Goal: Task Accomplishment & Management: Manage account settings

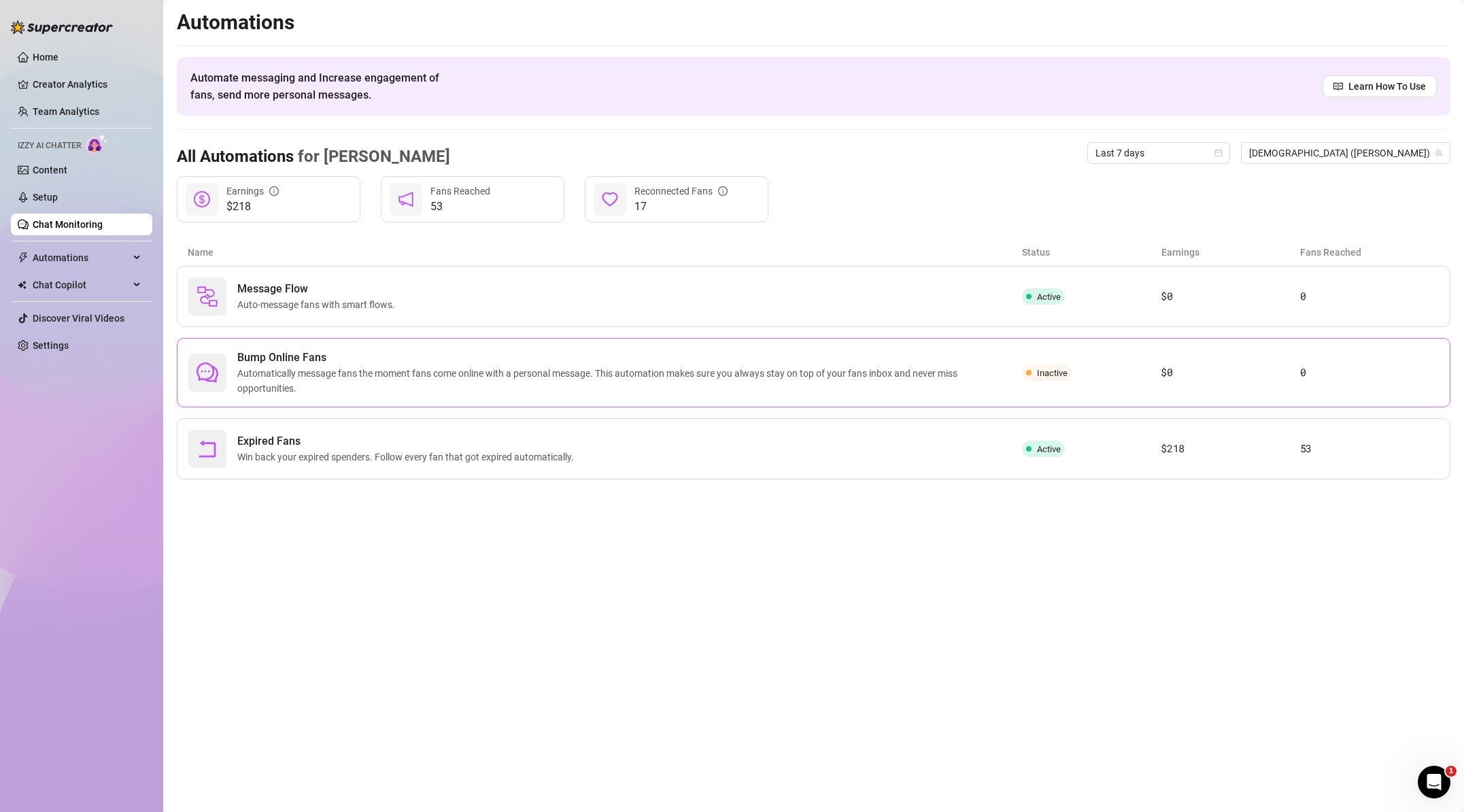
click at [698, 366] on span "Automatically message fans the moment fans come online with a personal message.…" at bounding box center [630, 381] width 784 height 30
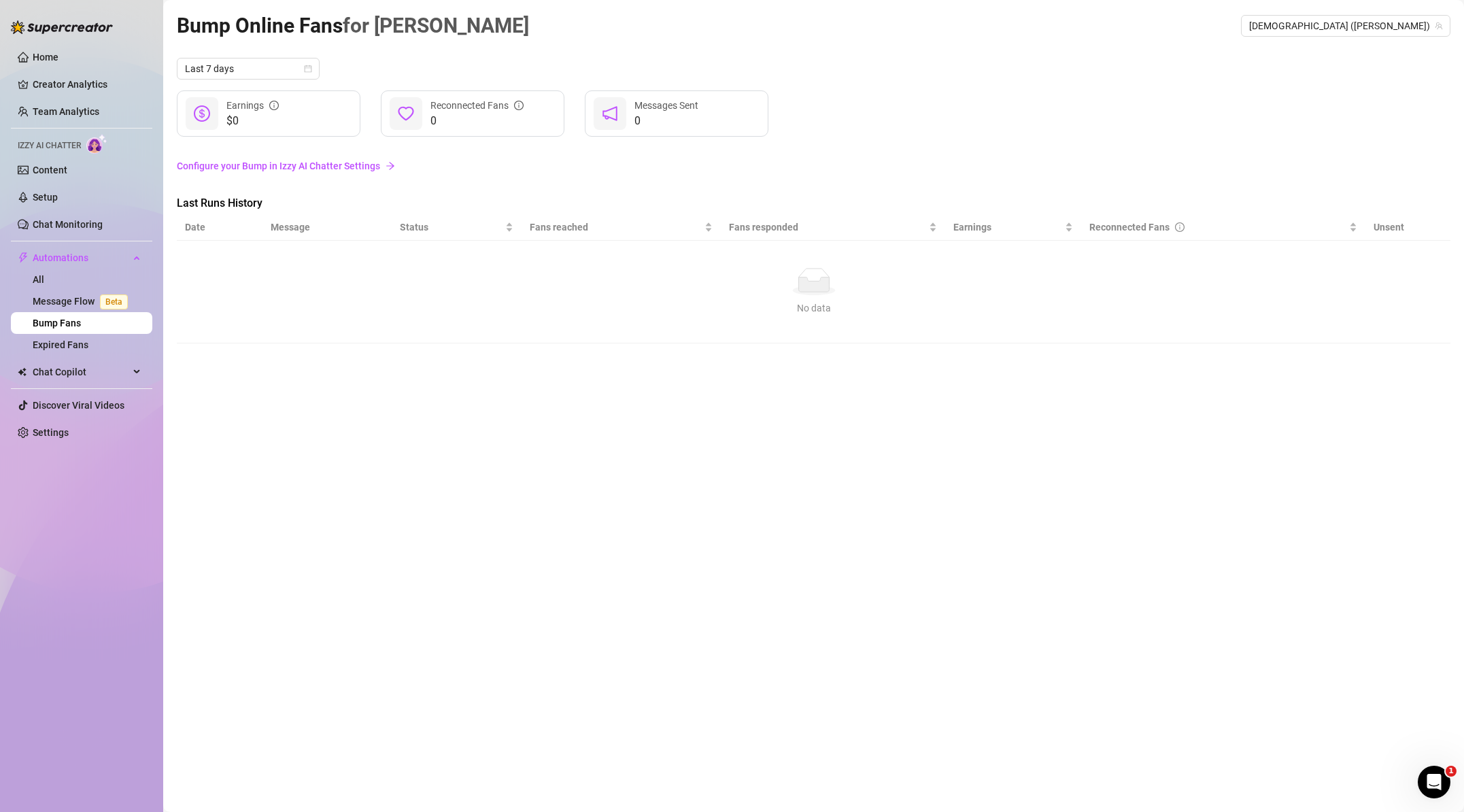
click at [316, 165] on link "Configure your Bump in Izzy AI Chatter Settings" at bounding box center [814, 165] width 1274 height 15
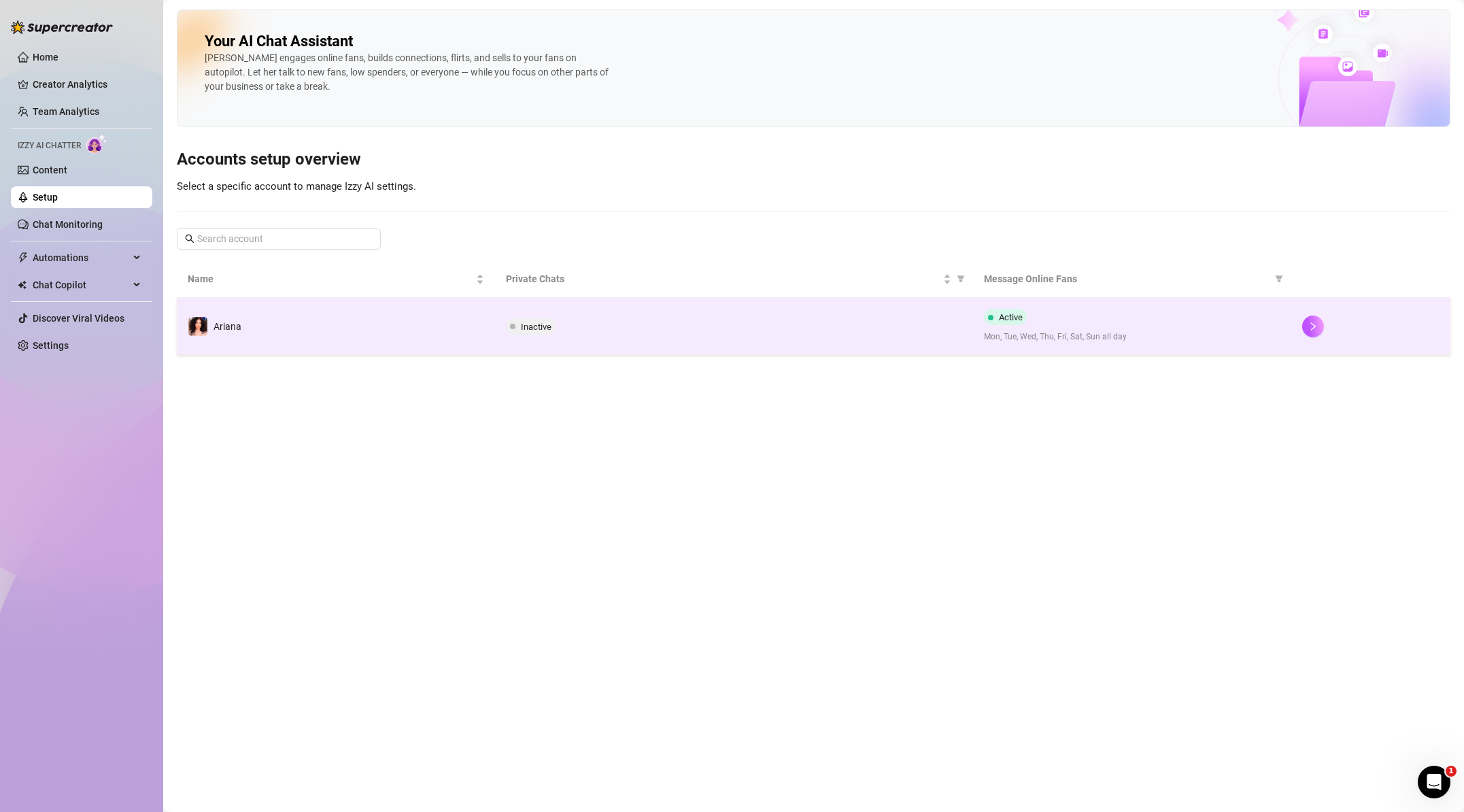
click at [653, 348] on td "Inactive" at bounding box center [733, 326] width 478 height 57
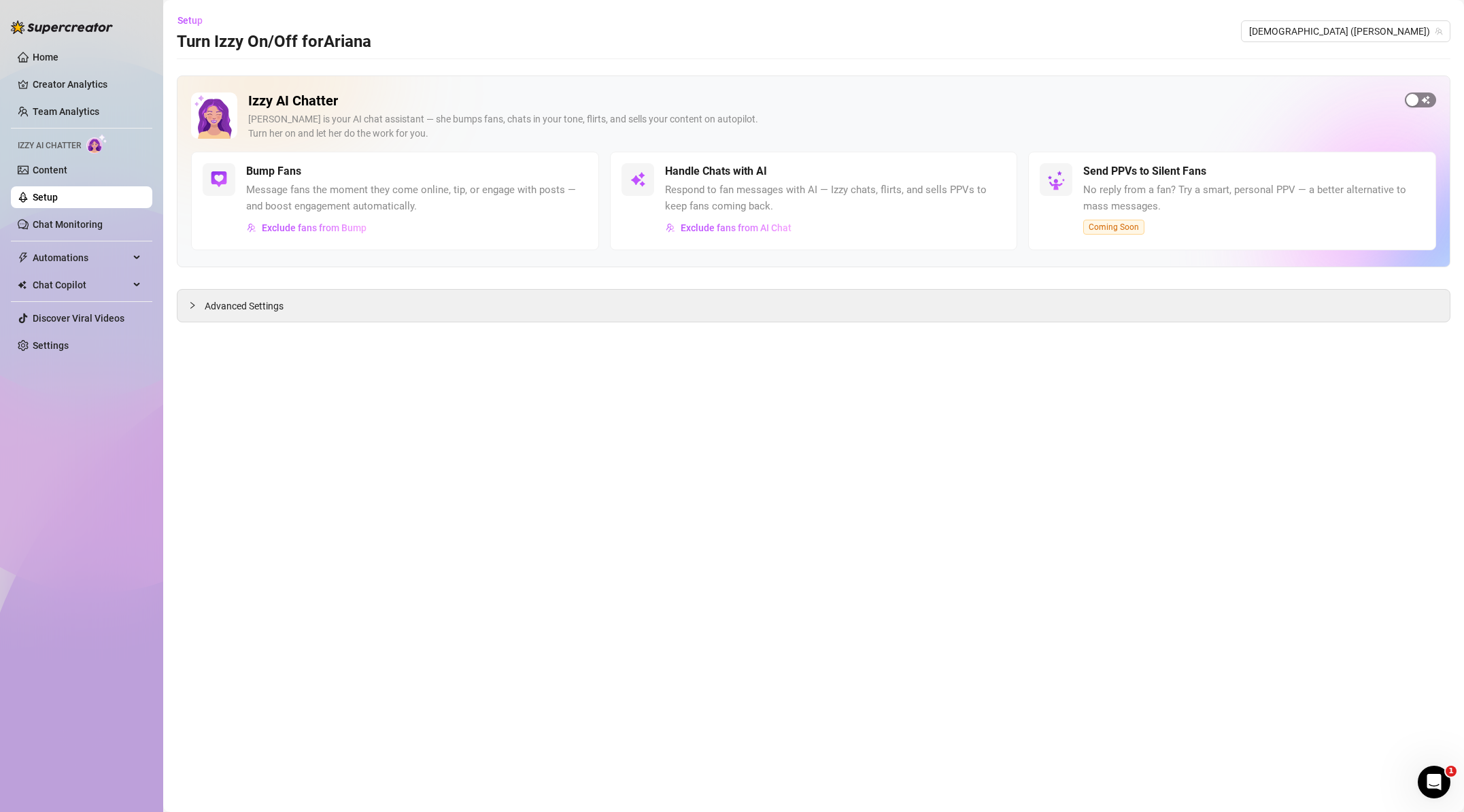
click at [1425, 100] on span "button" at bounding box center [1420, 100] width 31 height 15
click at [195, 305] on icon "collapsed" at bounding box center [192, 305] width 8 height 8
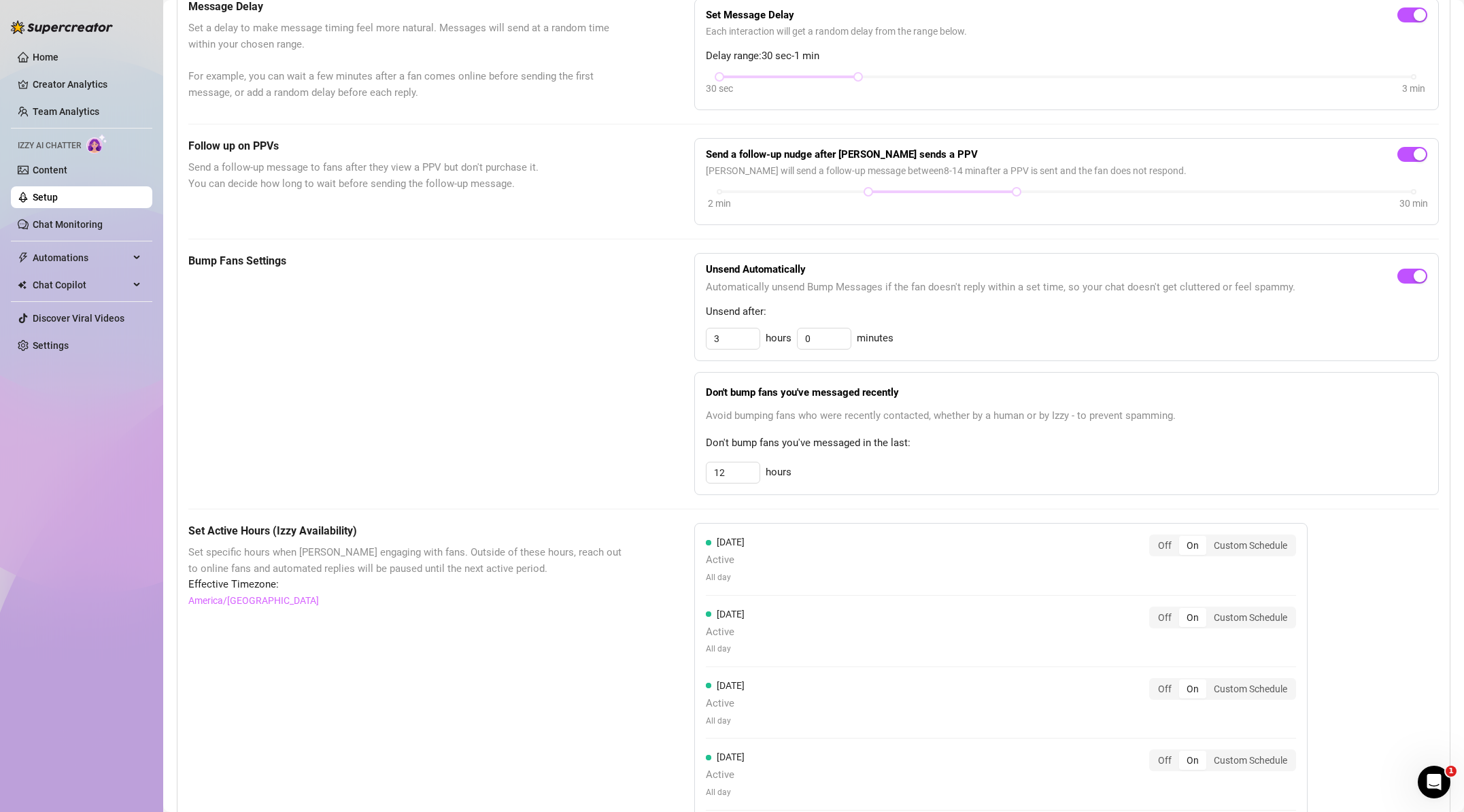
scroll to position [384, 0]
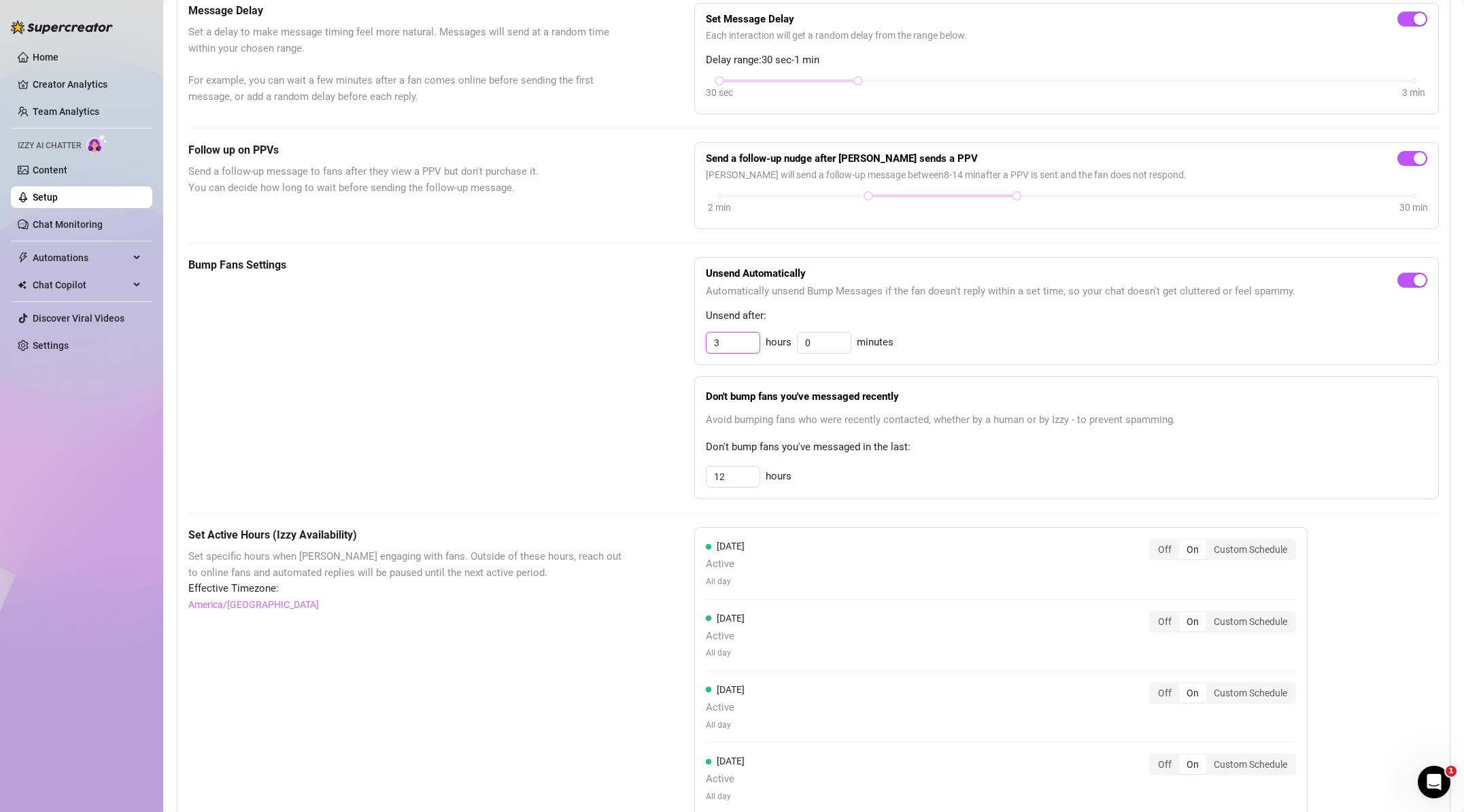
drag, startPoint x: 732, startPoint y: 341, endPoint x: 663, endPoint y: 334, distance: 69.4
click at [663, 334] on div "Bump Fans Settings Unsend Automatically Automatically unsend Bump Messages if t…" at bounding box center [814, 378] width 1251 height 242
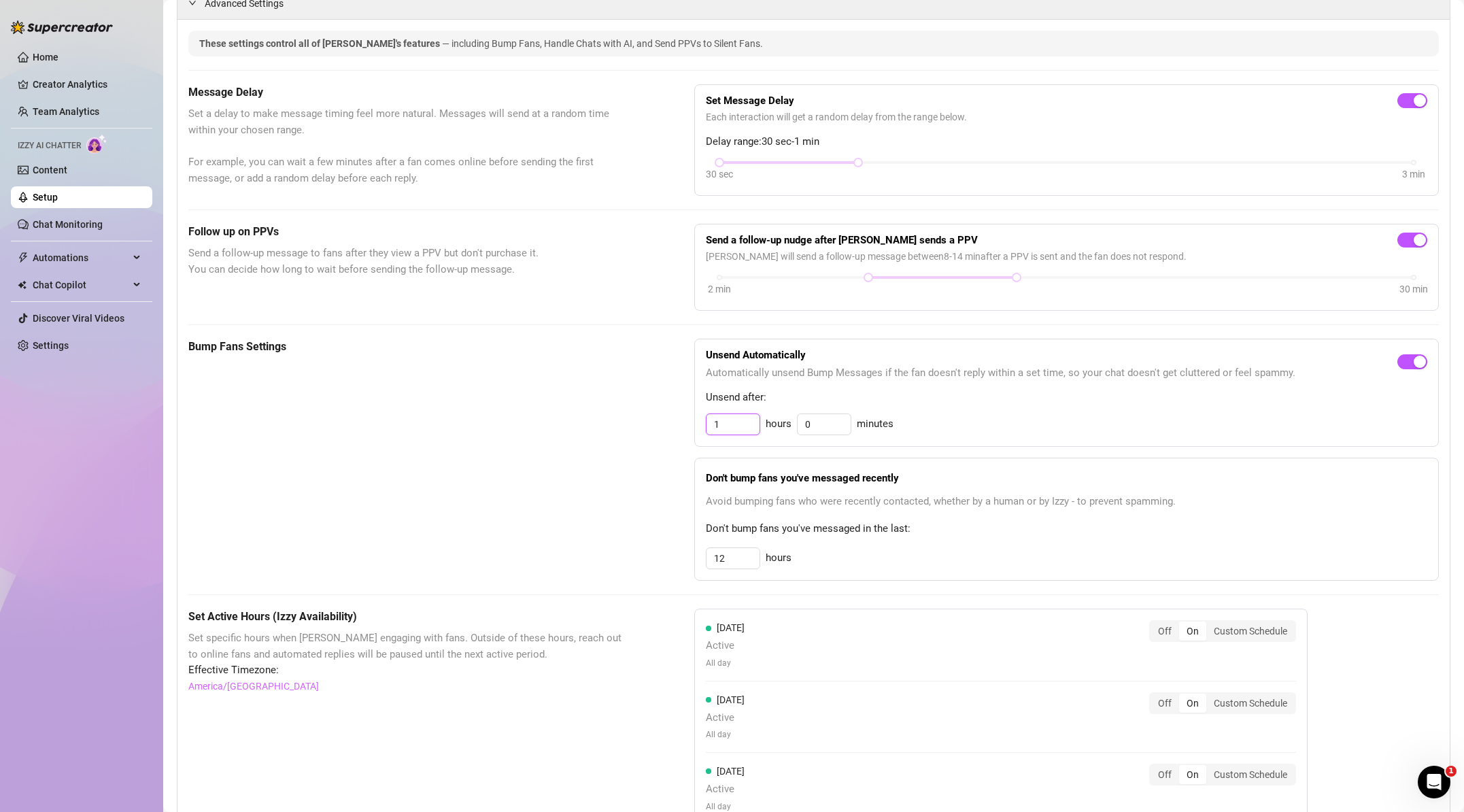
scroll to position [0, 0]
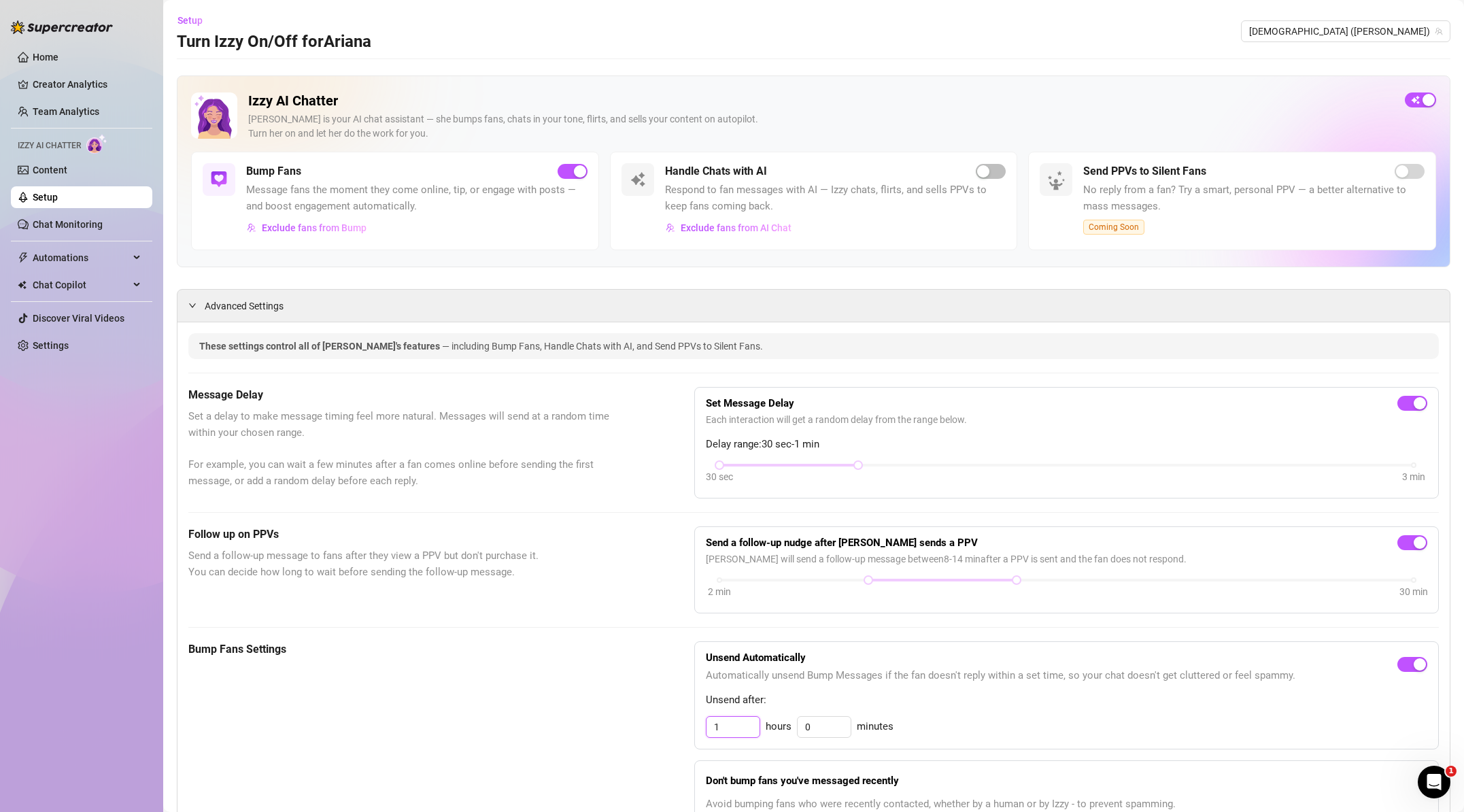
type input "1"
drag, startPoint x: 110, startPoint y: 185, endPoint x: 113, endPoint y: 178, distance: 7.6
click at [111, 181] on ul "Home Creator Analytics Team Analytics Izzy AI Chatter Content Setup Chat Monito…" at bounding box center [81, 201] width 141 height 321
click at [68, 170] on link "Content" at bounding box center [50, 170] width 35 height 11
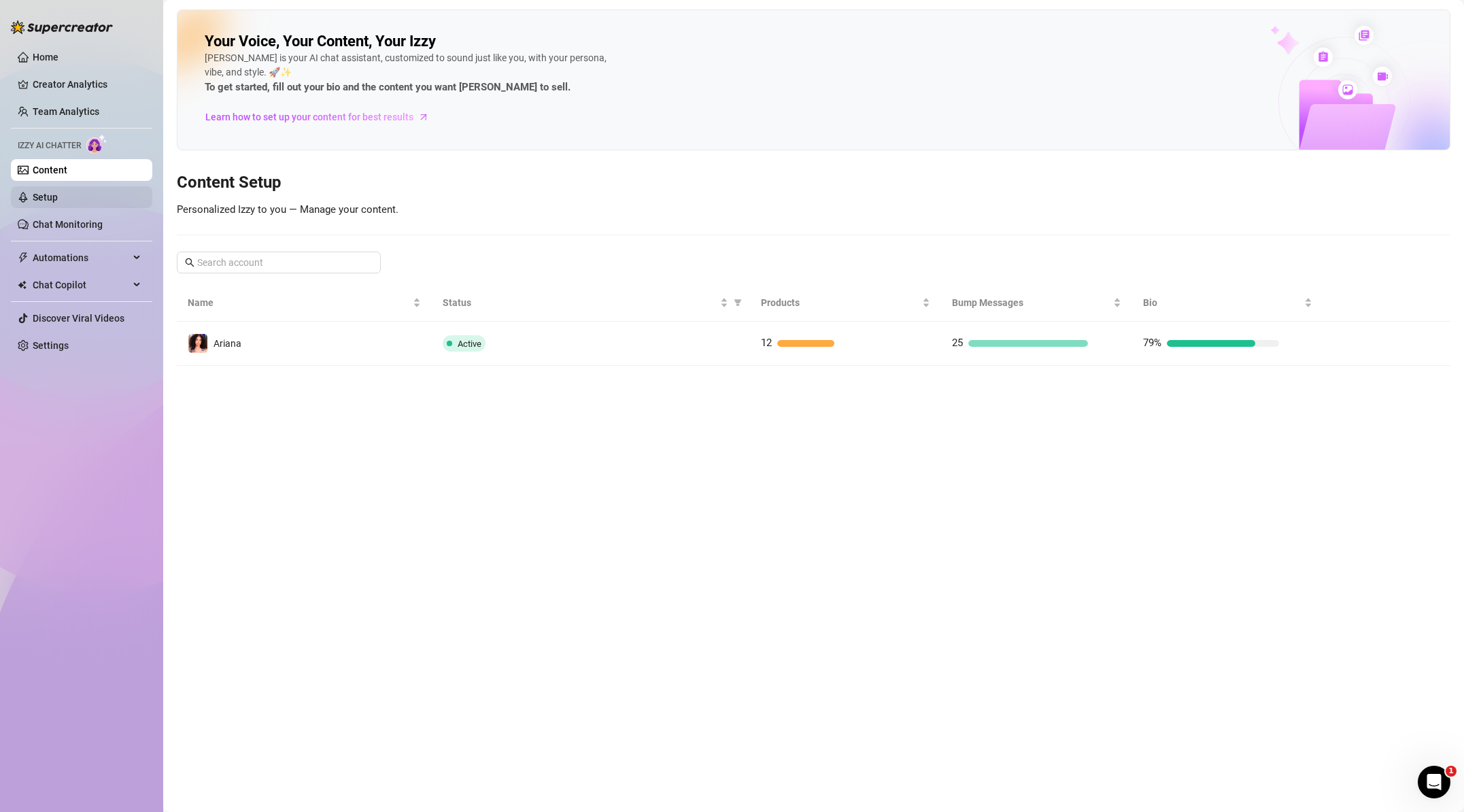
click at [58, 197] on link "Setup" at bounding box center [45, 197] width 25 height 11
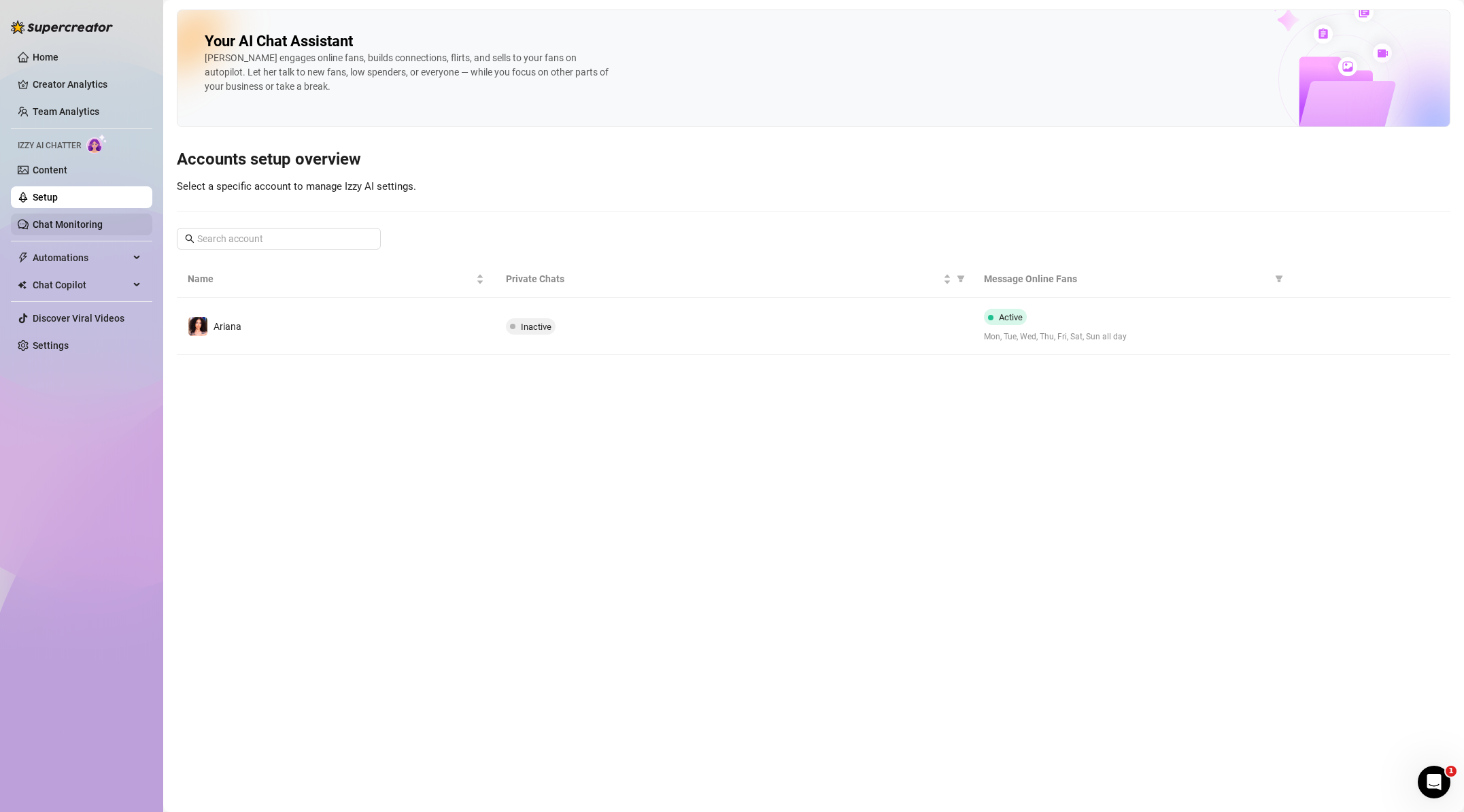
click at [62, 219] on link "Chat Monitoring" at bounding box center [68, 224] width 70 height 11
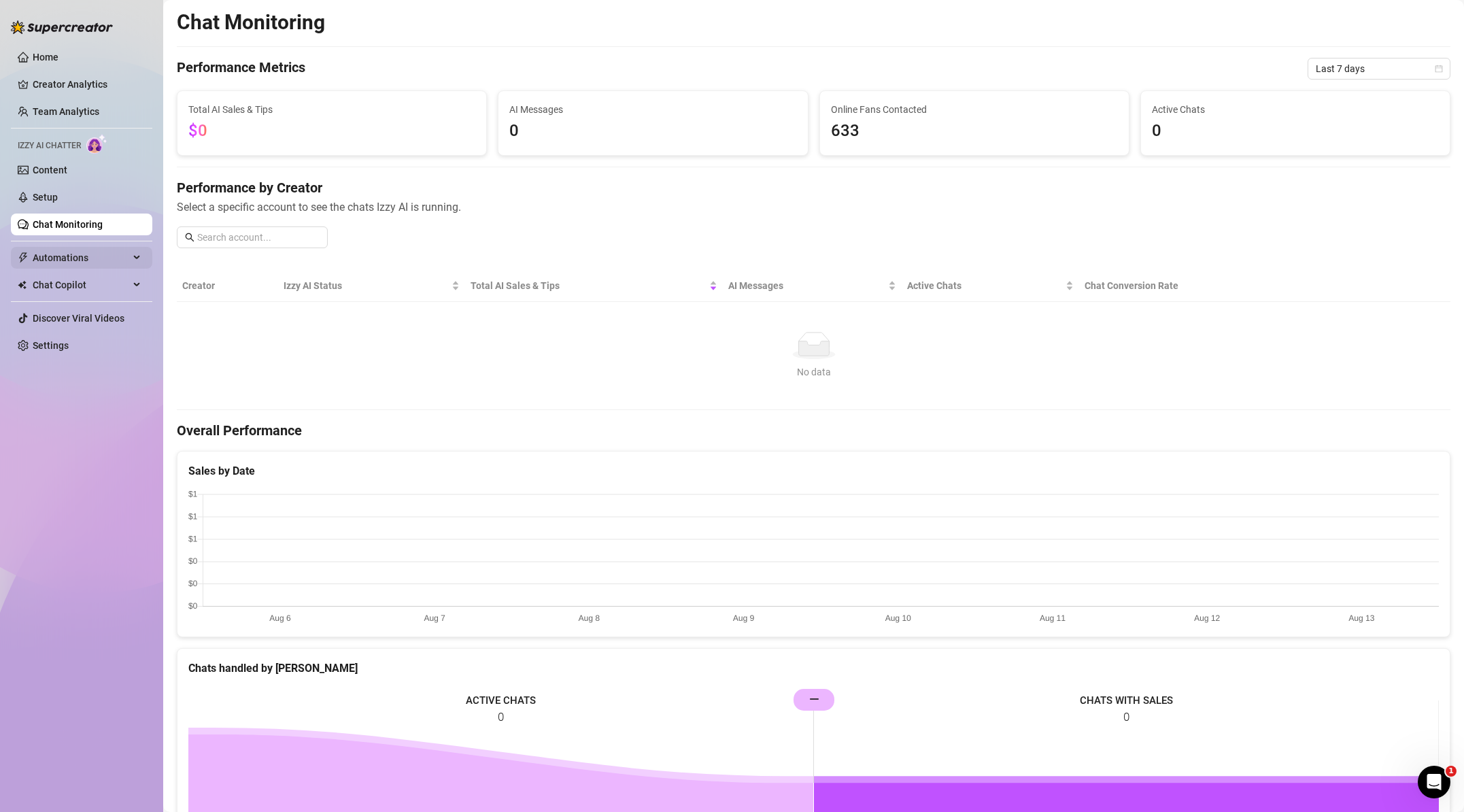
click at [56, 261] on span "Automations" at bounding box center [81, 257] width 97 height 21
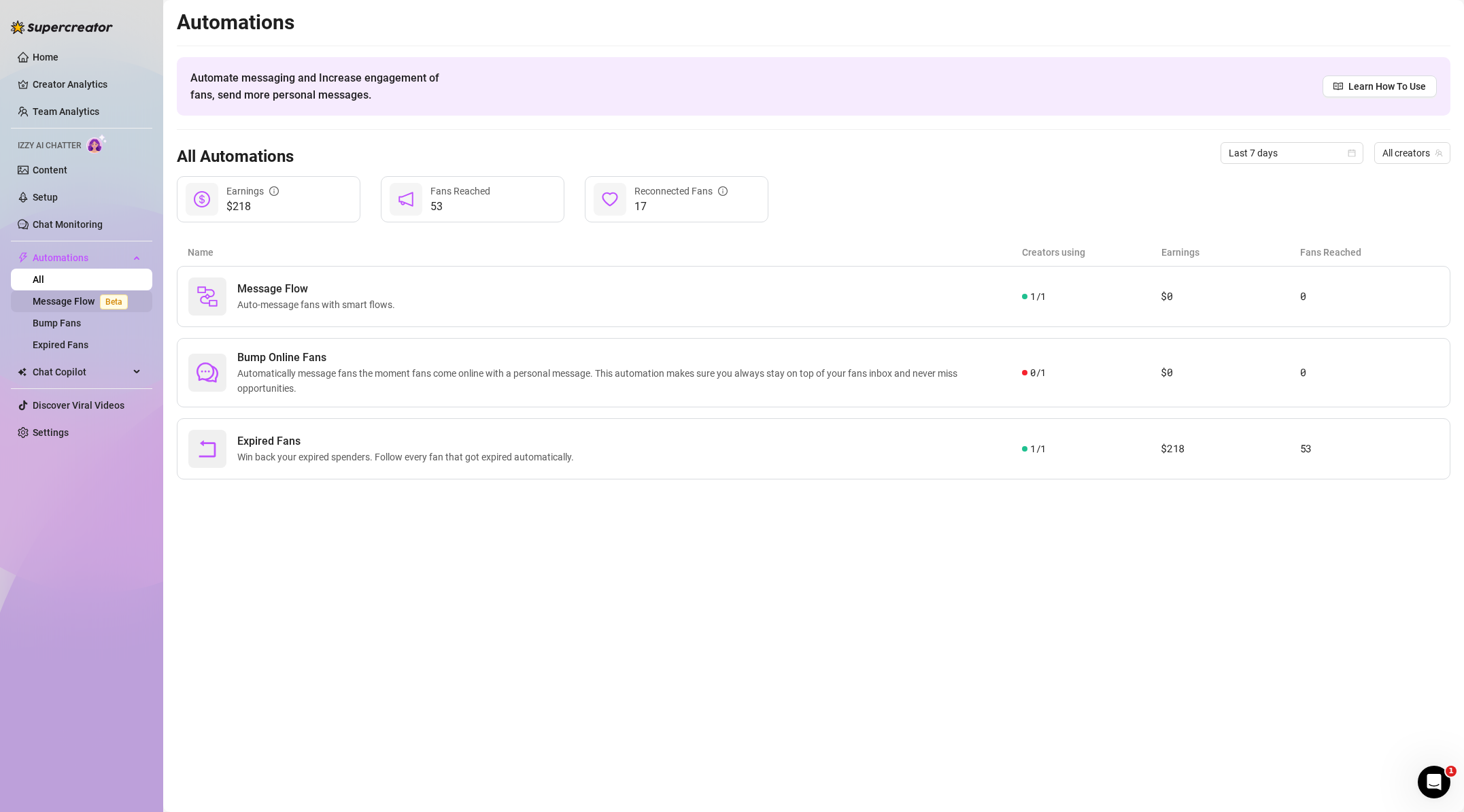
click at [112, 301] on span "Beta" at bounding box center [113, 301] width 28 height 15
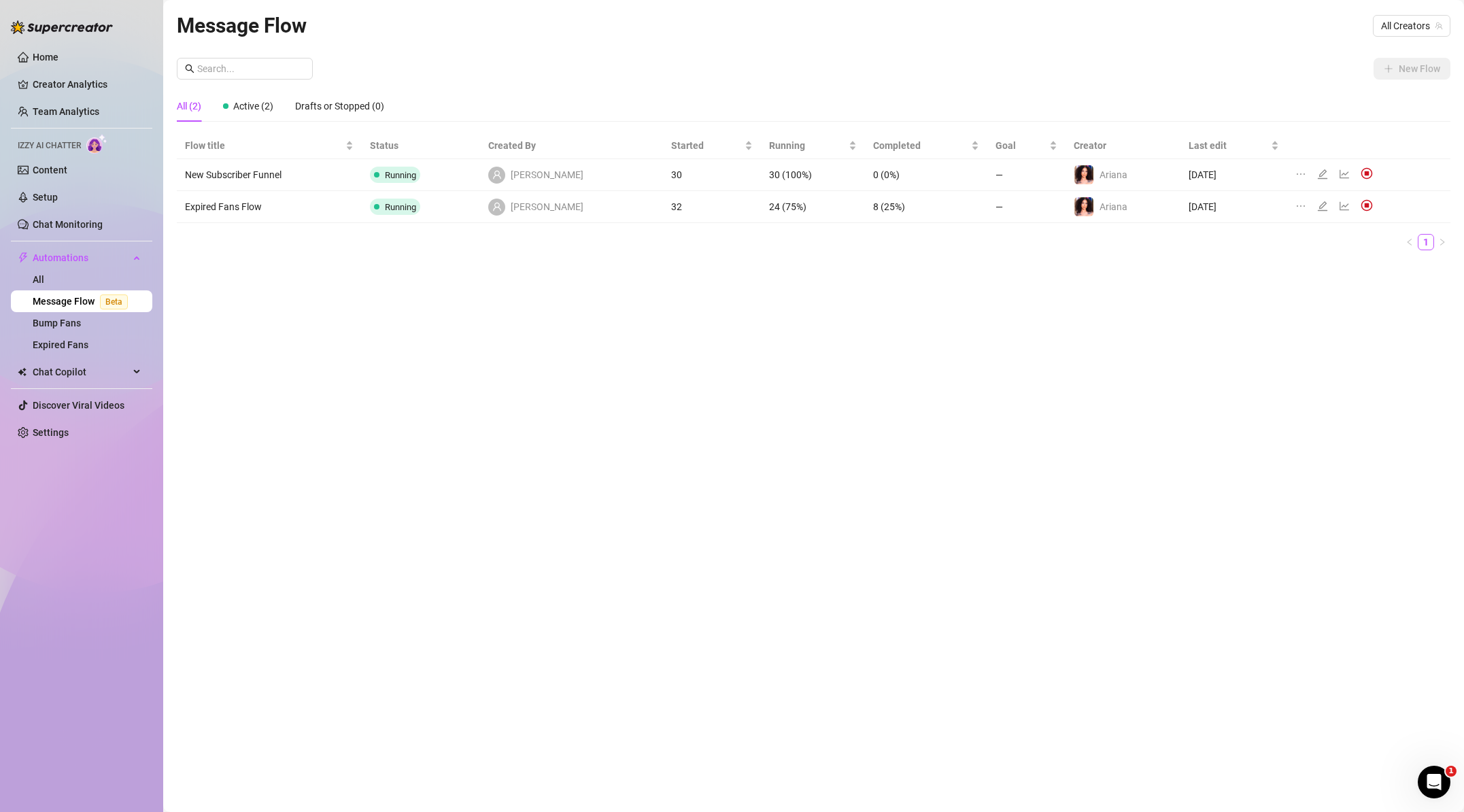
click at [1339, 206] on icon "line-chart" at bounding box center [1344, 205] width 11 height 11
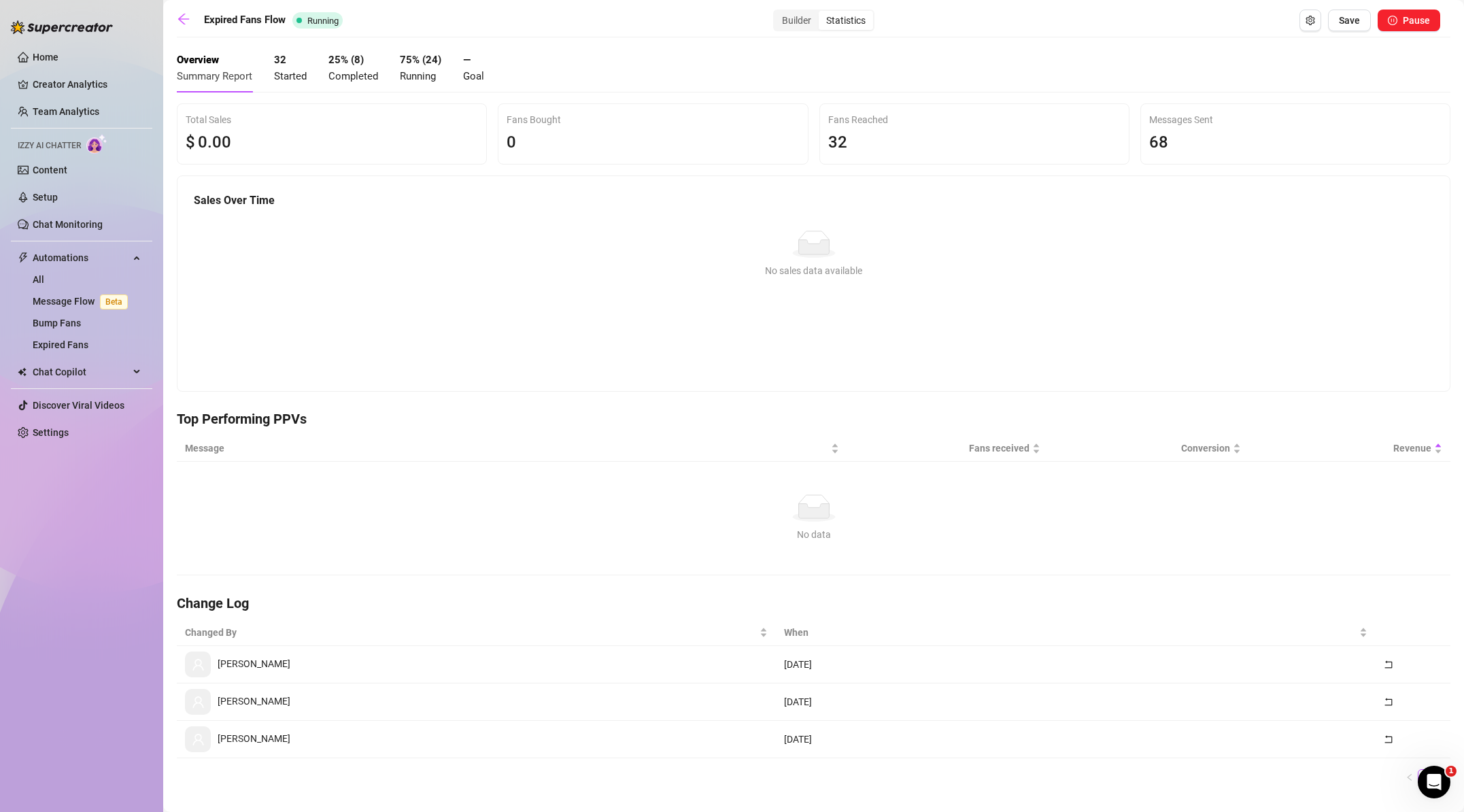
click at [200, 16] on div "Expired Fans Flow Running Builder Statistics Save Pause" at bounding box center [808, 20] width 1263 height 21
click at [175, 17] on main "Expired Fans Flow Running Builder Statistics Save Pause Overview Summary Report…" at bounding box center [813, 418] width 1300 height 837
click at [184, 19] on icon "arrow-left" at bounding box center [183, 19] width 13 height 13
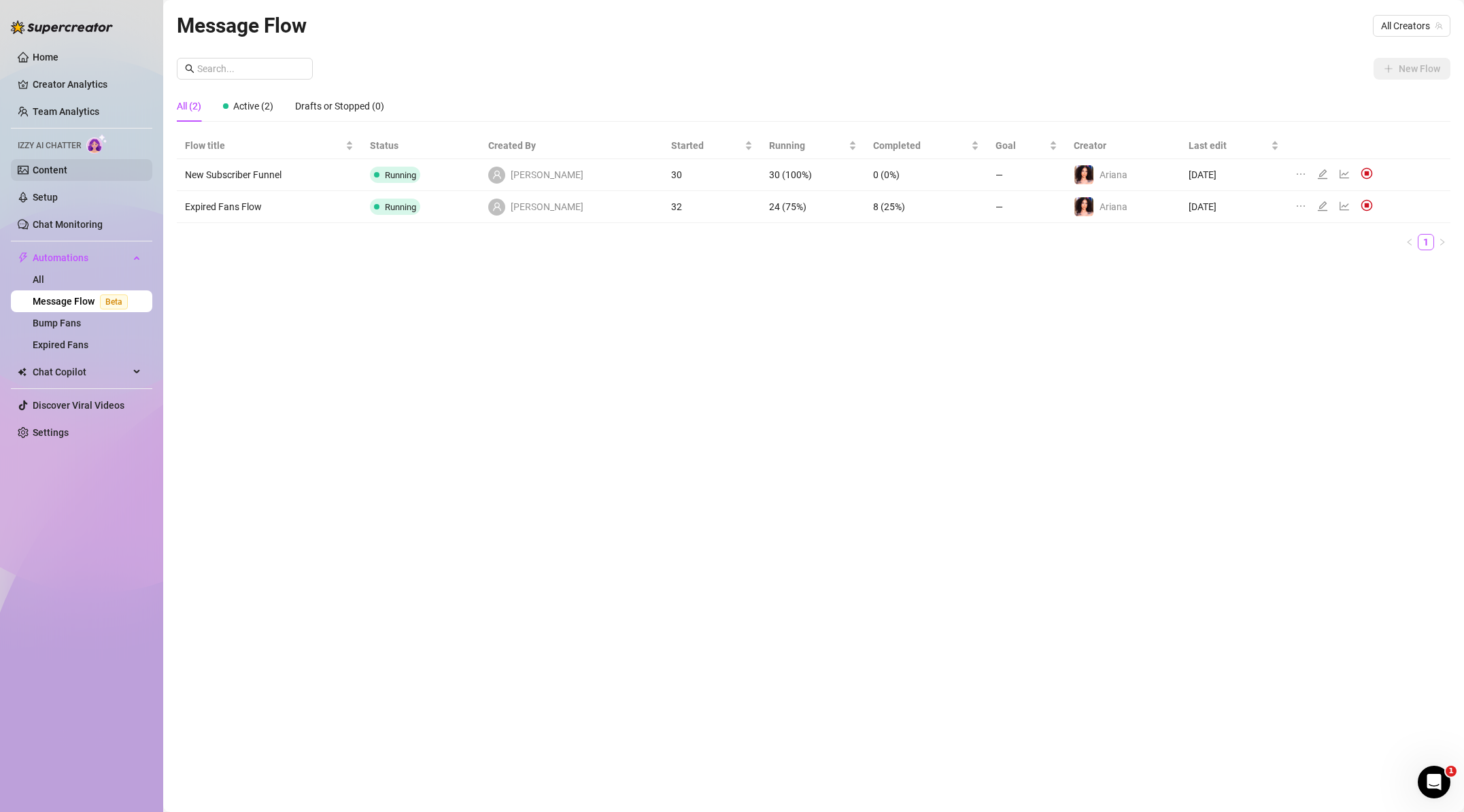
click at [68, 168] on link "Content" at bounding box center [50, 170] width 35 height 11
